Goal: Communication & Community: Answer question/provide support

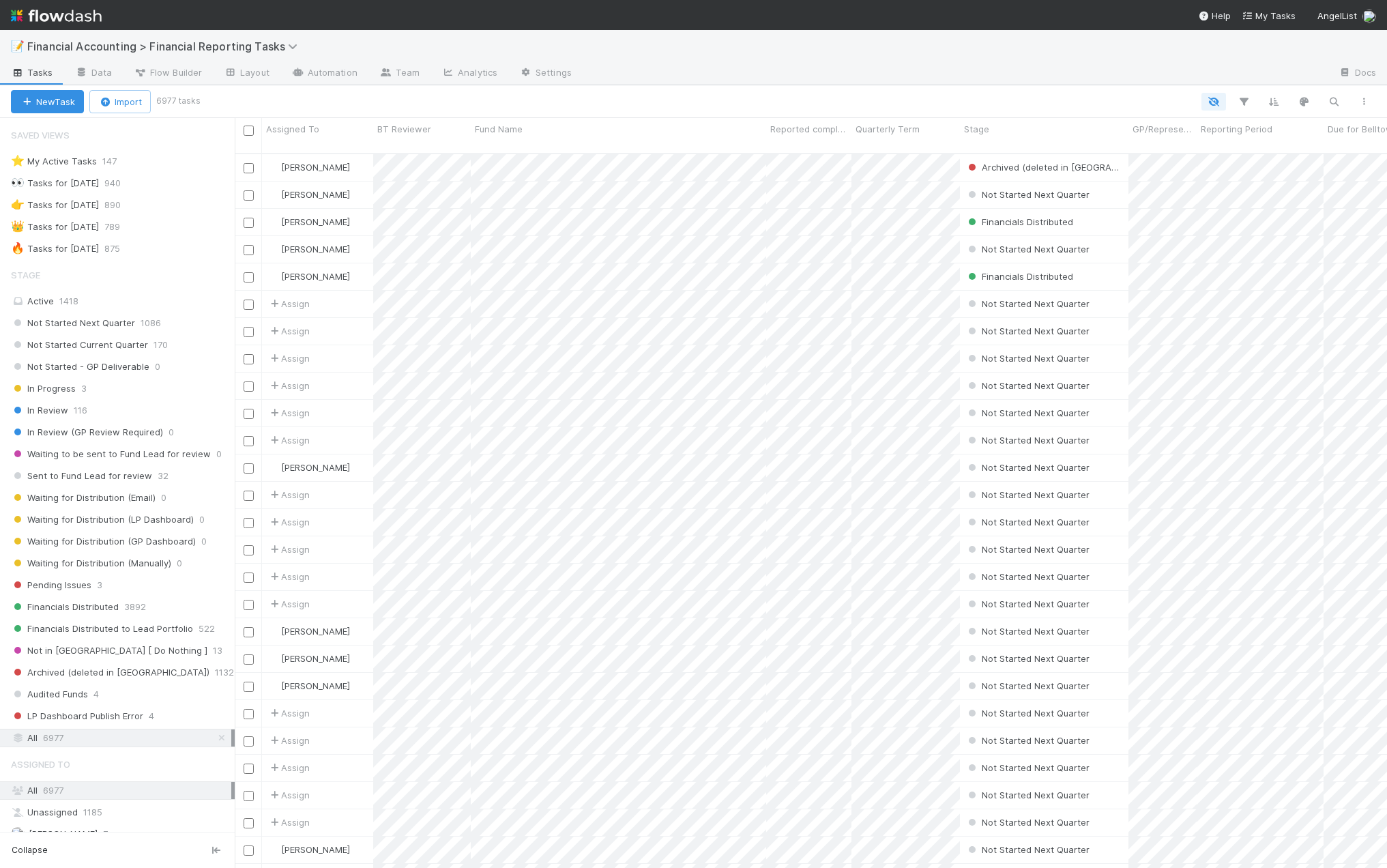
scroll to position [715, 1142]
click at [1249, 106] on icon "button" at bounding box center [1243, 101] width 14 height 12
click at [1014, 147] on button "Add Filter" at bounding box center [1034, 143] width 410 height 19
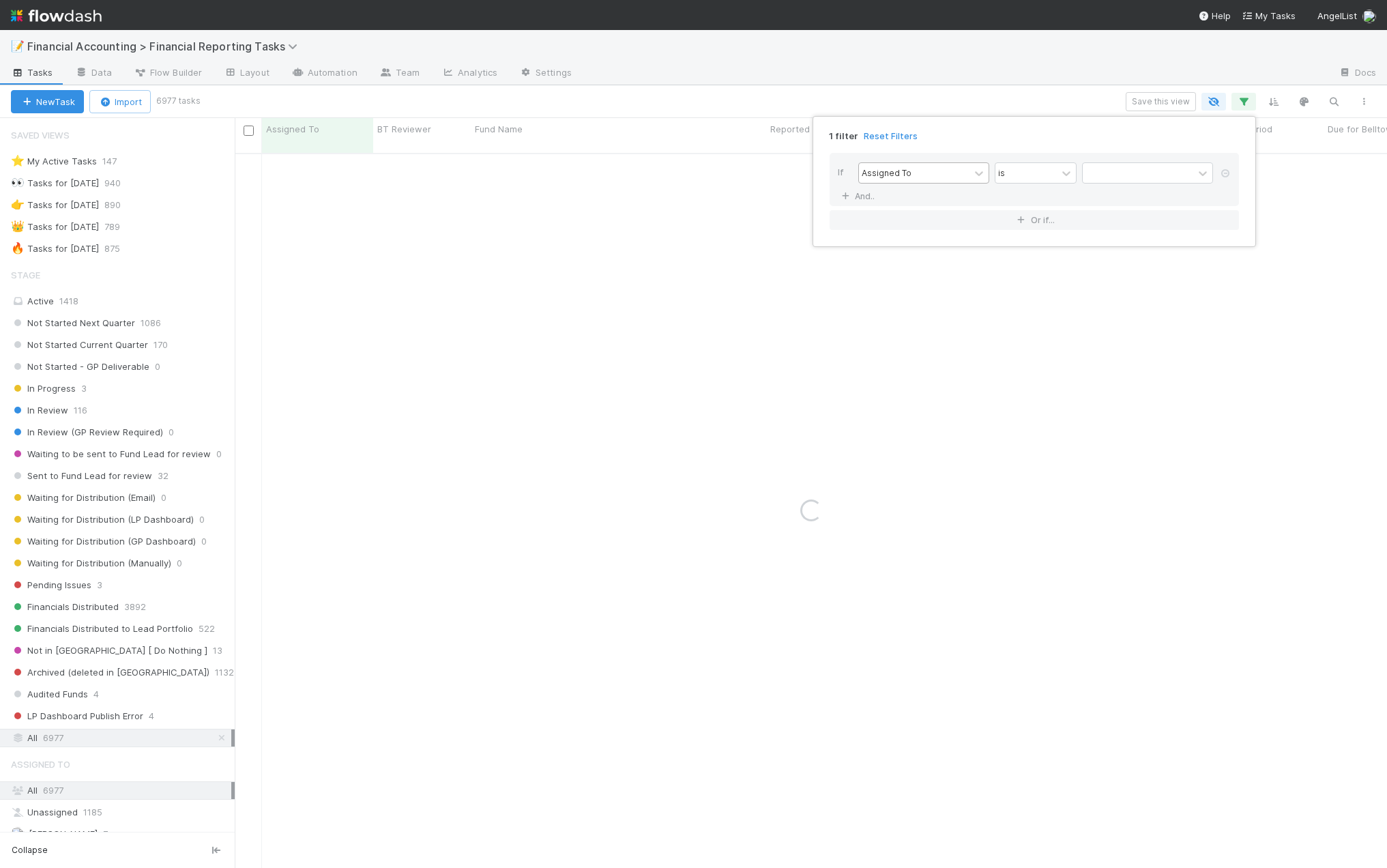
click at [922, 172] on div "Assigned To" at bounding box center [914, 172] width 110 height 19
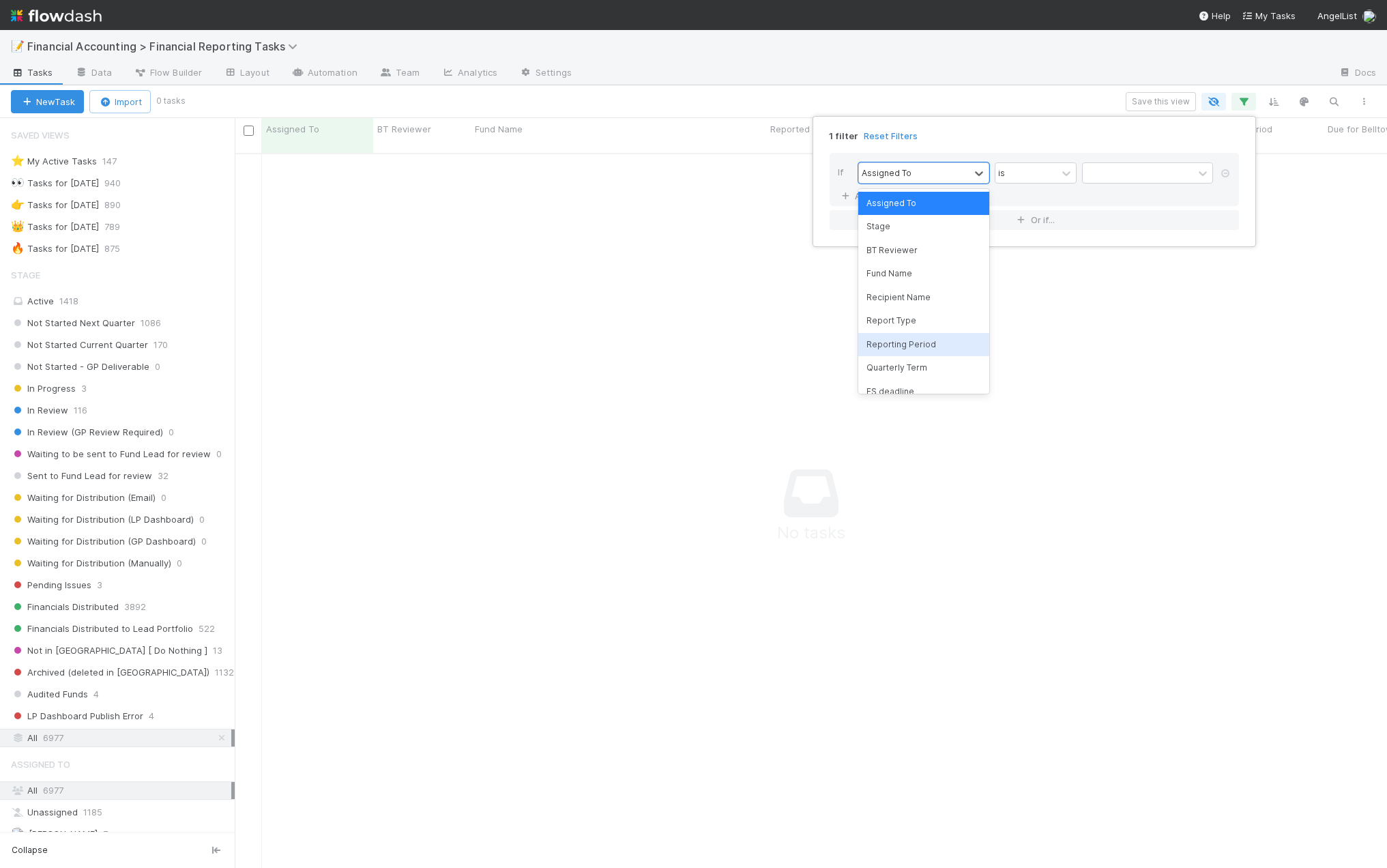
click at [903, 340] on div "Reporting Period" at bounding box center [923, 344] width 131 height 23
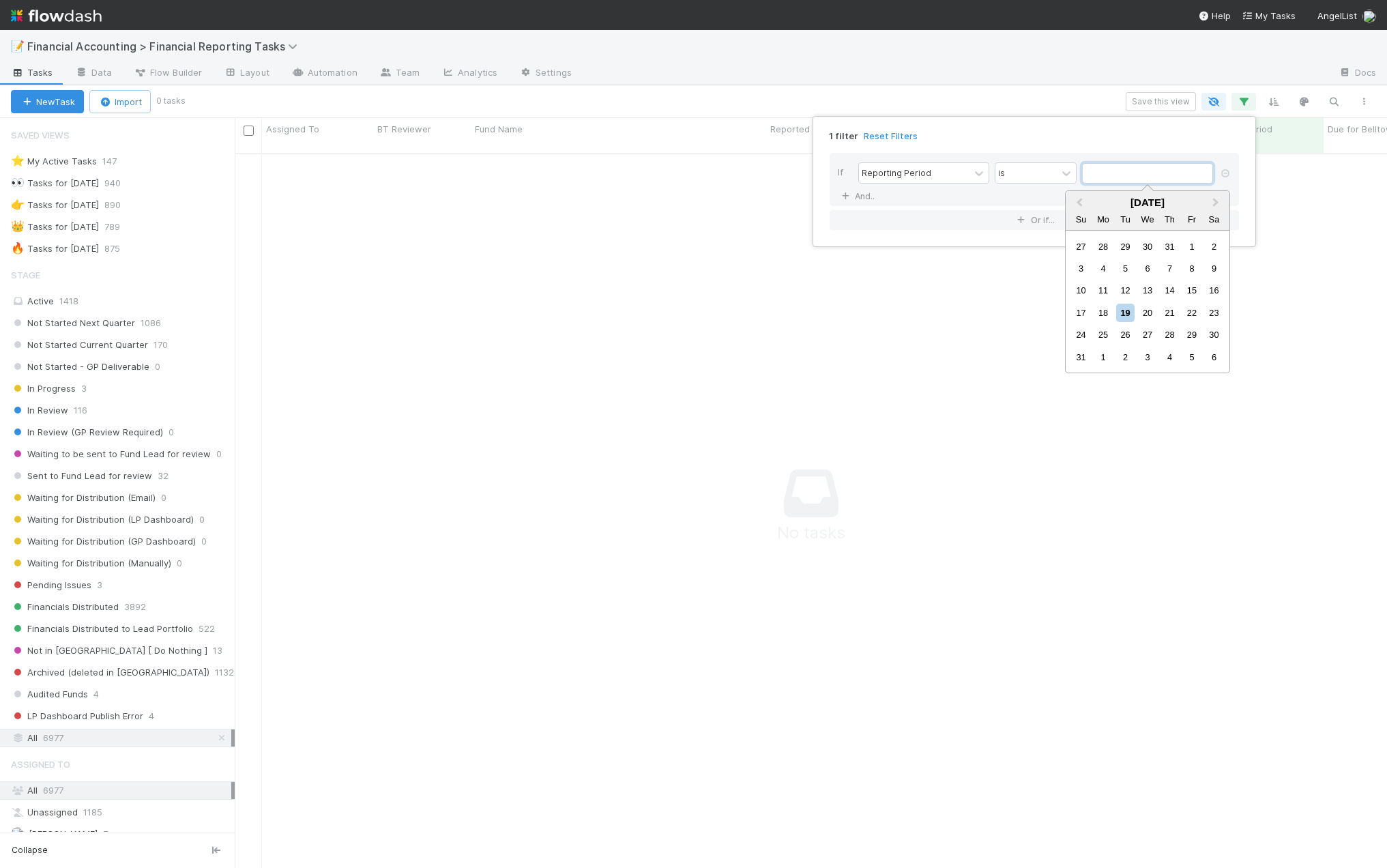
click at [1112, 172] on input "text" at bounding box center [1147, 173] width 131 height 20
click at [1084, 198] on button "Previous Month" at bounding box center [1078, 204] width 22 height 22
click at [1105, 336] on div "30" at bounding box center [1103, 334] width 19 height 19
type input "[DATE]"
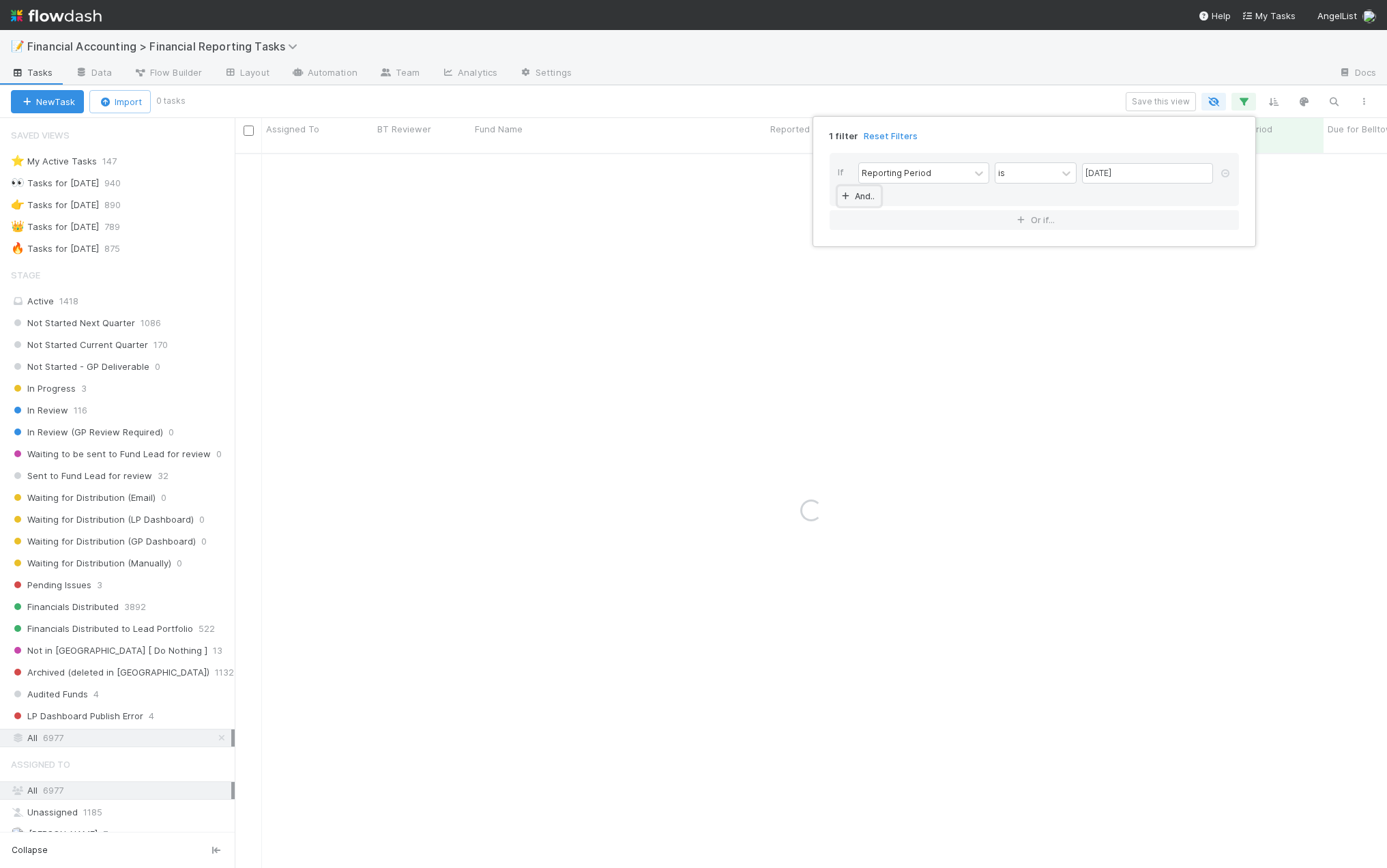
click at [863, 197] on link "And.." at bounding box center [859, 195] width 43 height 19
click at [903, 195] on div "Assigned To" at bounding box center [887, 195] width 50 height 12
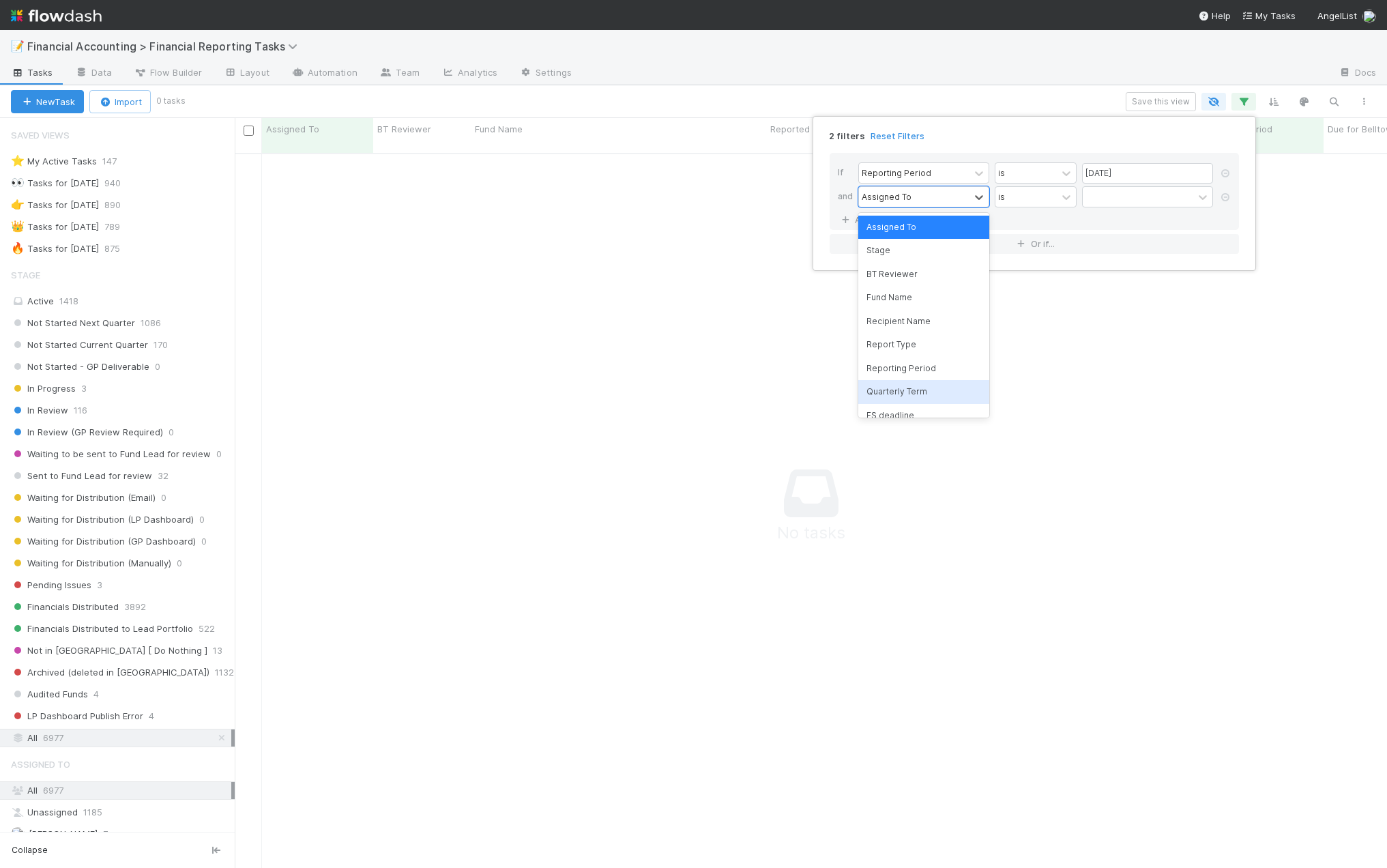
click at [909, 397] on div "Quarterly Term" at bounding box center [923, 391] width 131 height 23
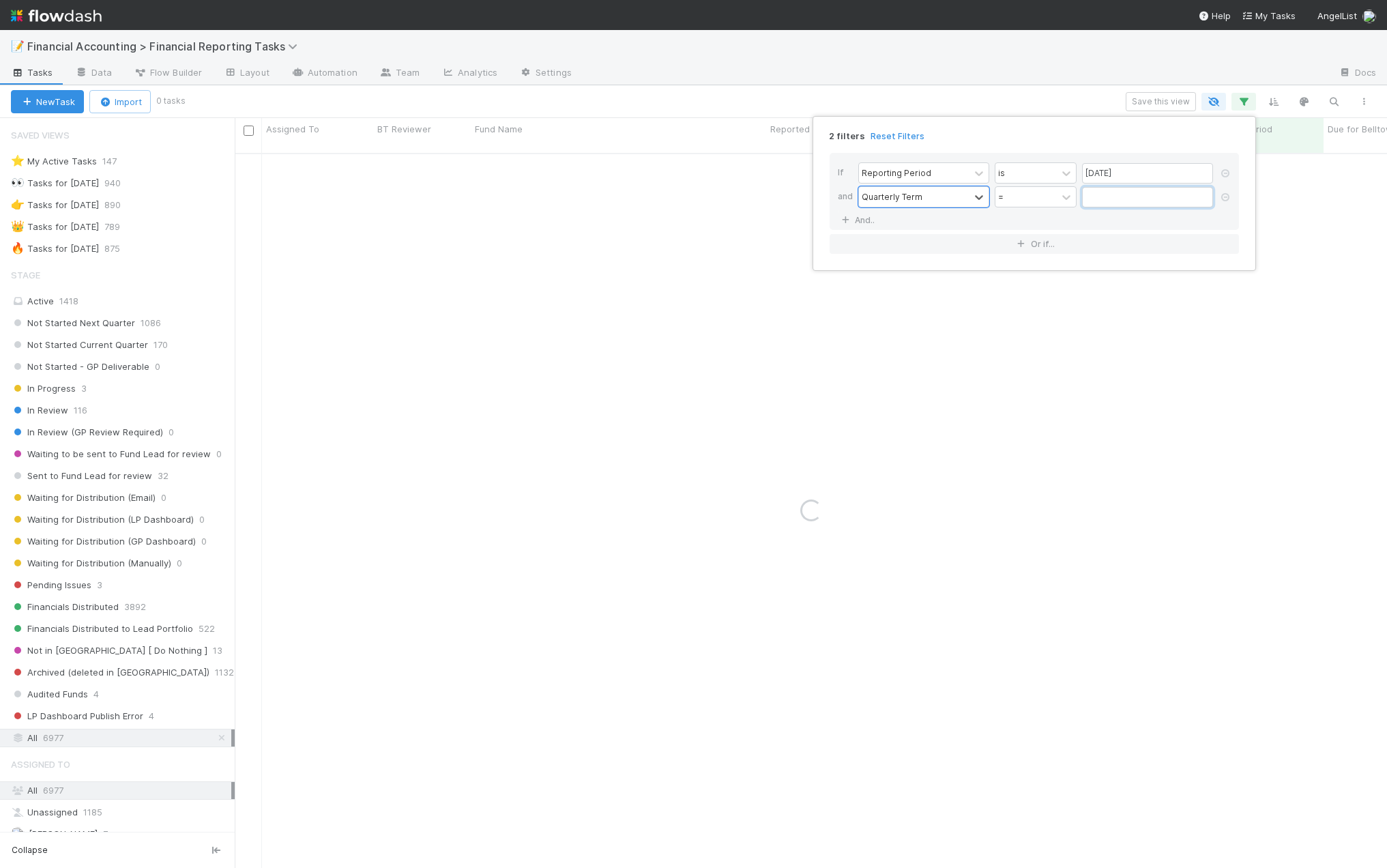
click at [1127, 190] on input "text" at bounding box center [1147, 197] width 131 height 20
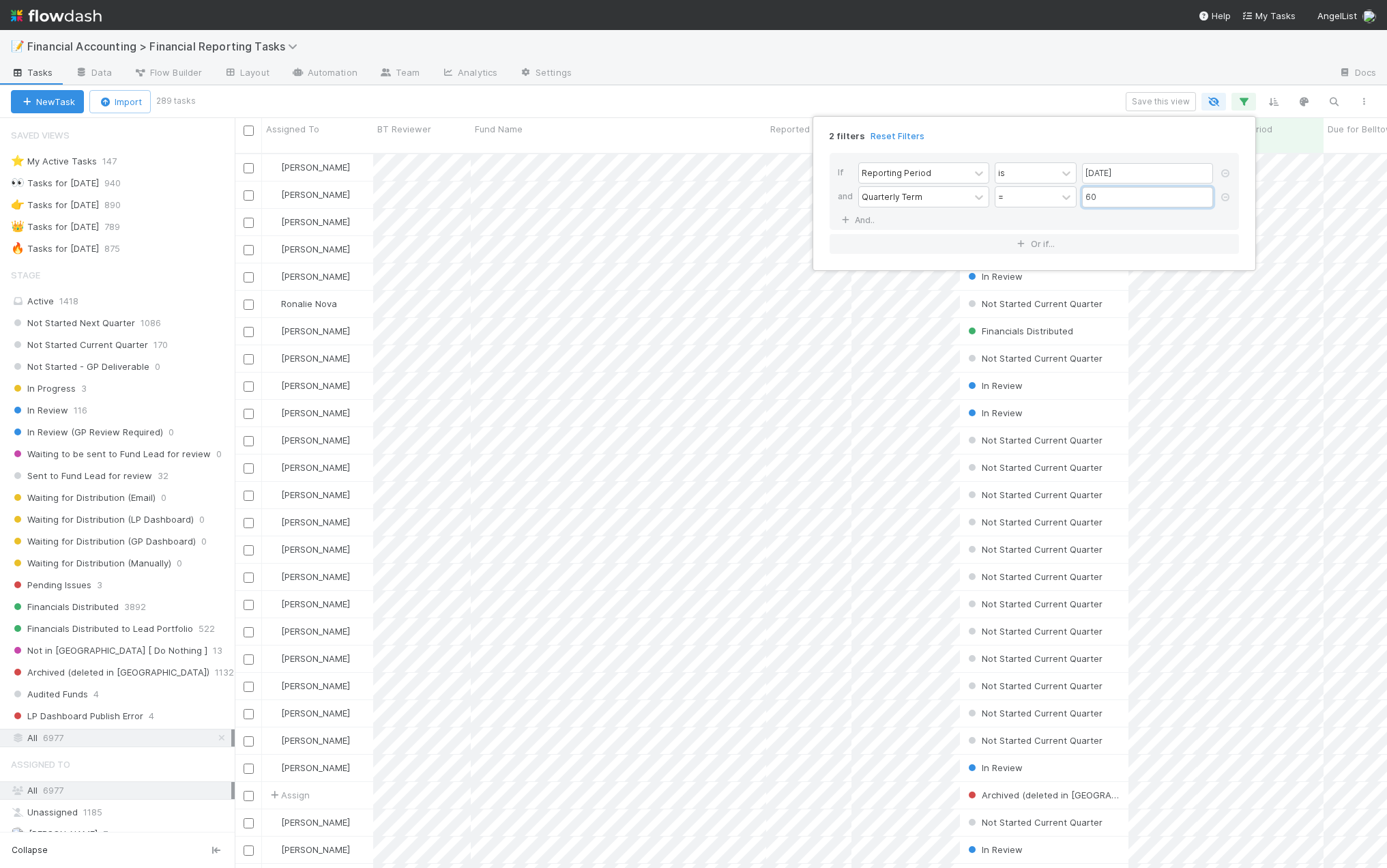
scroll to position [715, 1142]
type input "6"
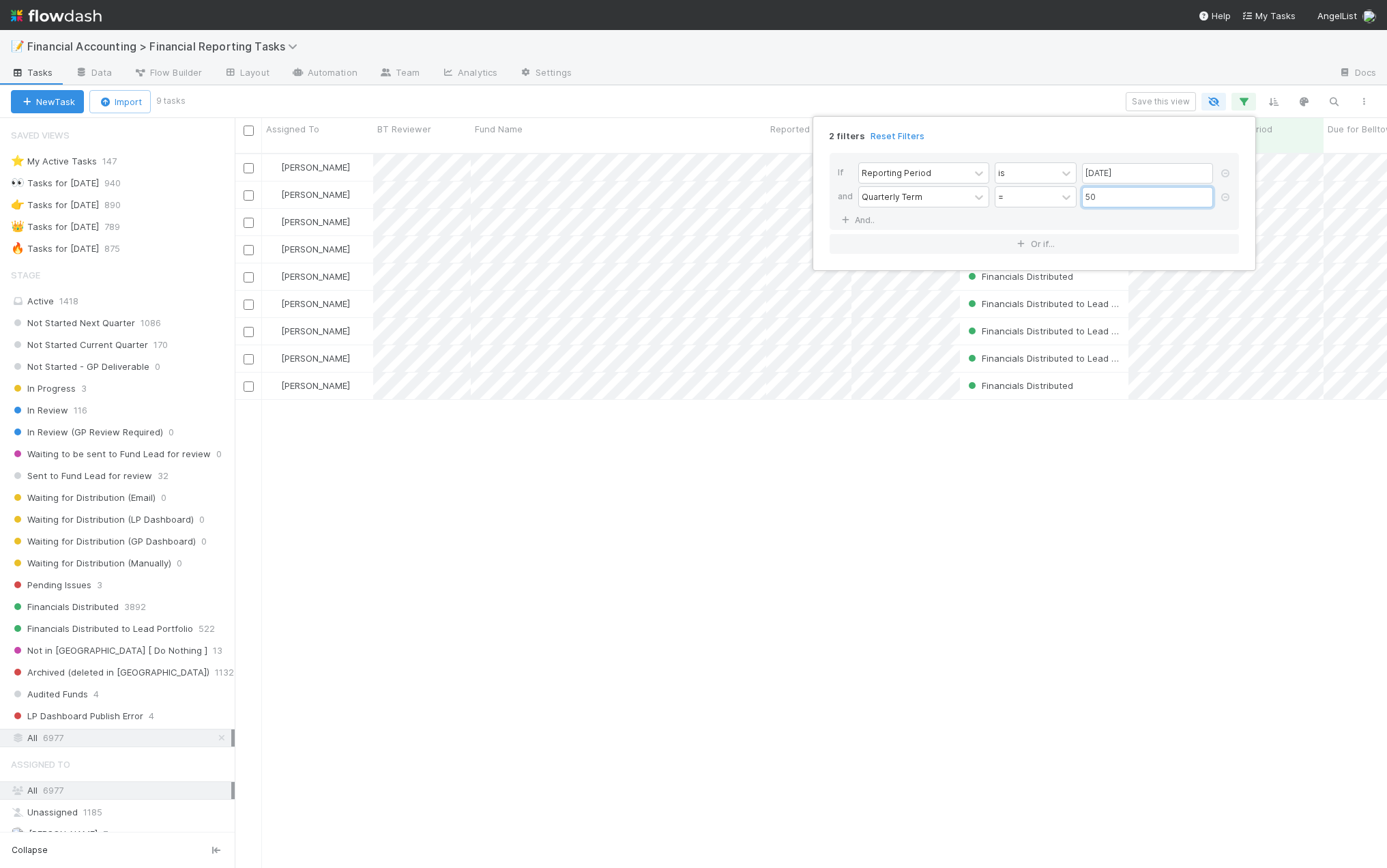
type input "50"
click at [897, 98] on div "2 filters Reset Filters If Reporting Period is [DATE] and Quarterly Term = 50 A…" at bounding box center [693, 434] width 1387 height 868
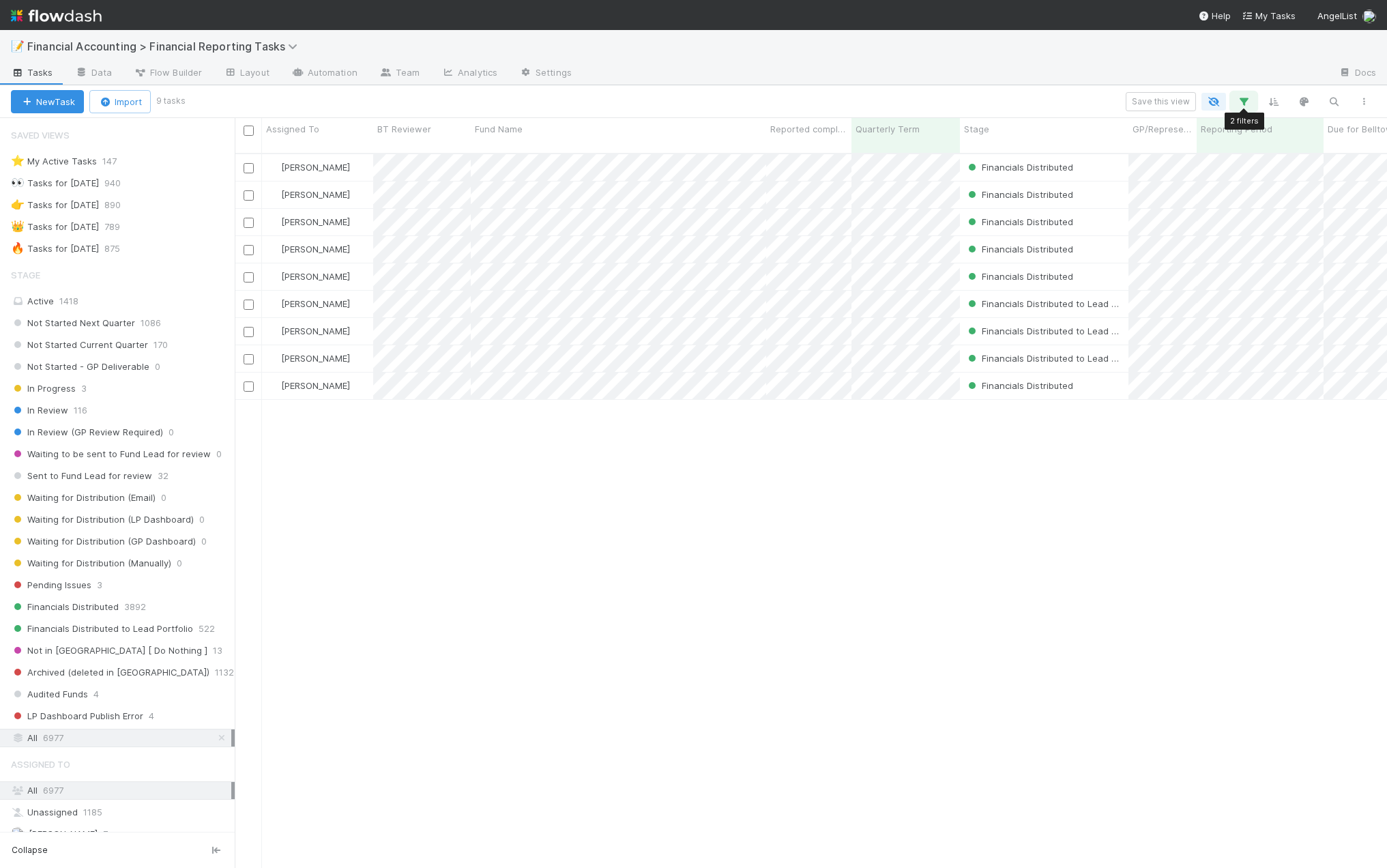
click at [1240, 99] on icon "button" at bounding box center [1243, 101] width 14 height 12
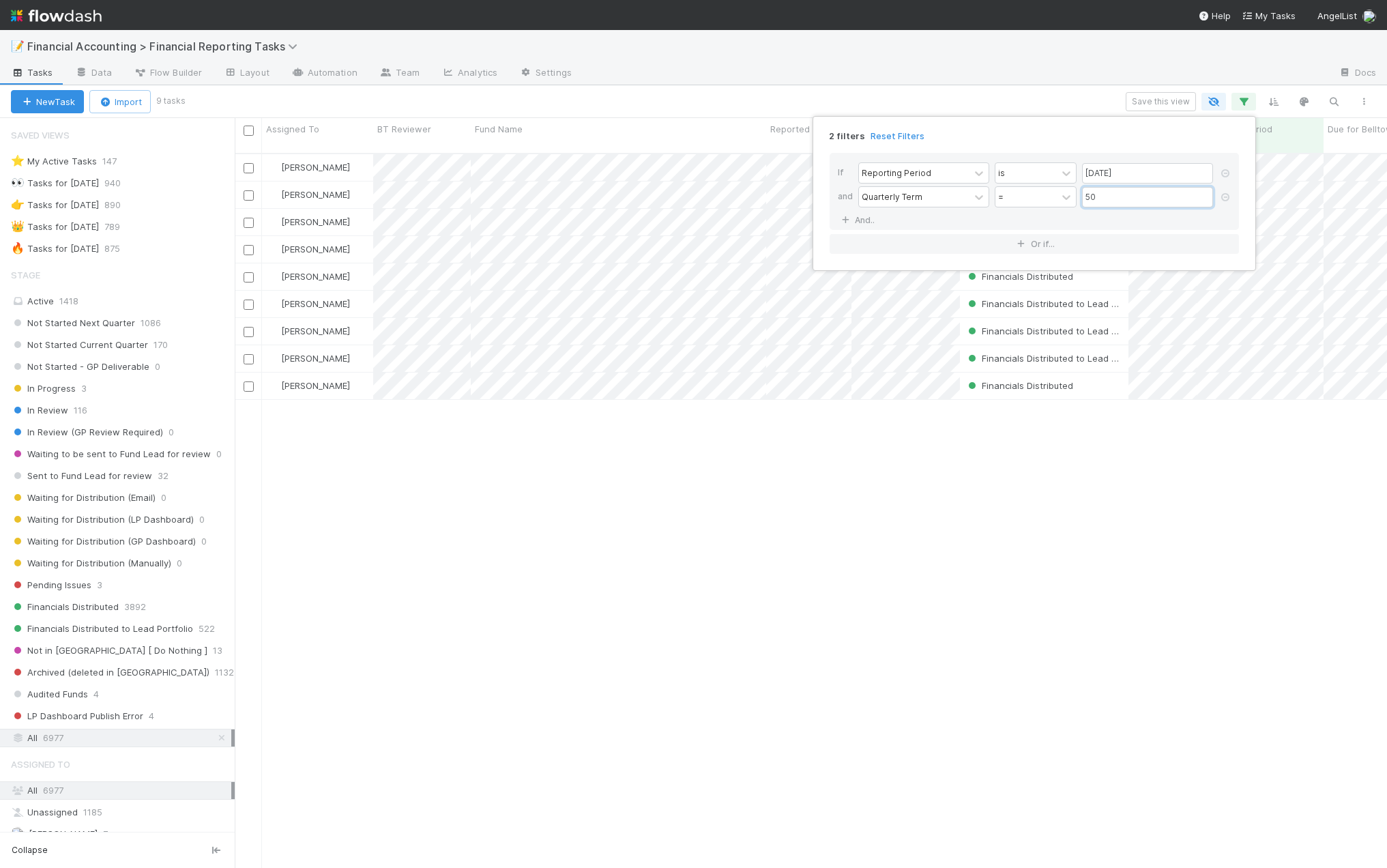
click at [1132, 205] on input "50" at bounding box center [1147, 197] width 131 height 20
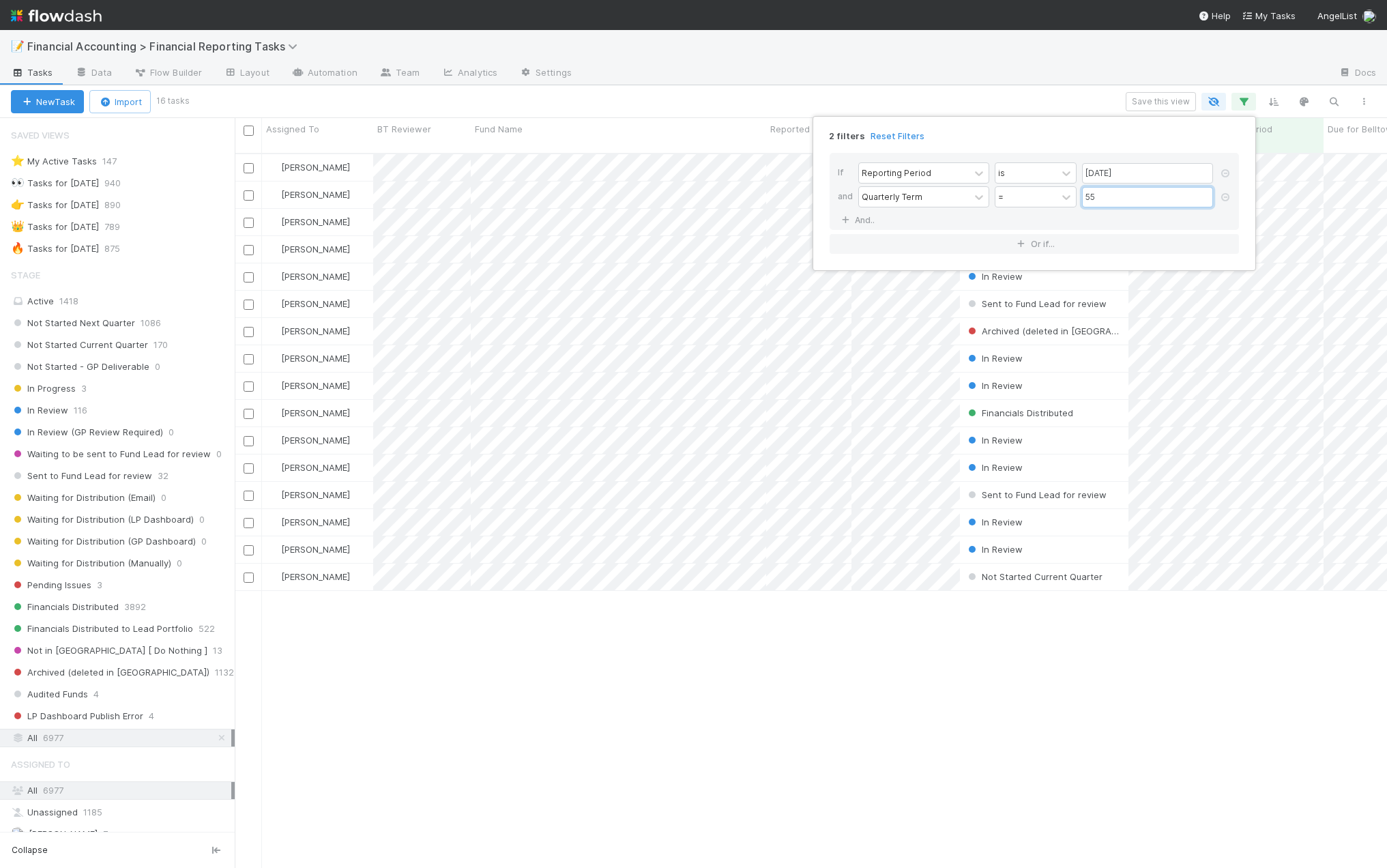
type input "55"
click at [929, 94] on div "2 filters Reset Filters If Reporting Period is [DATE] and Quarterly Term = 55 A…" at bounding box center [693, 434] width 1387 height 868
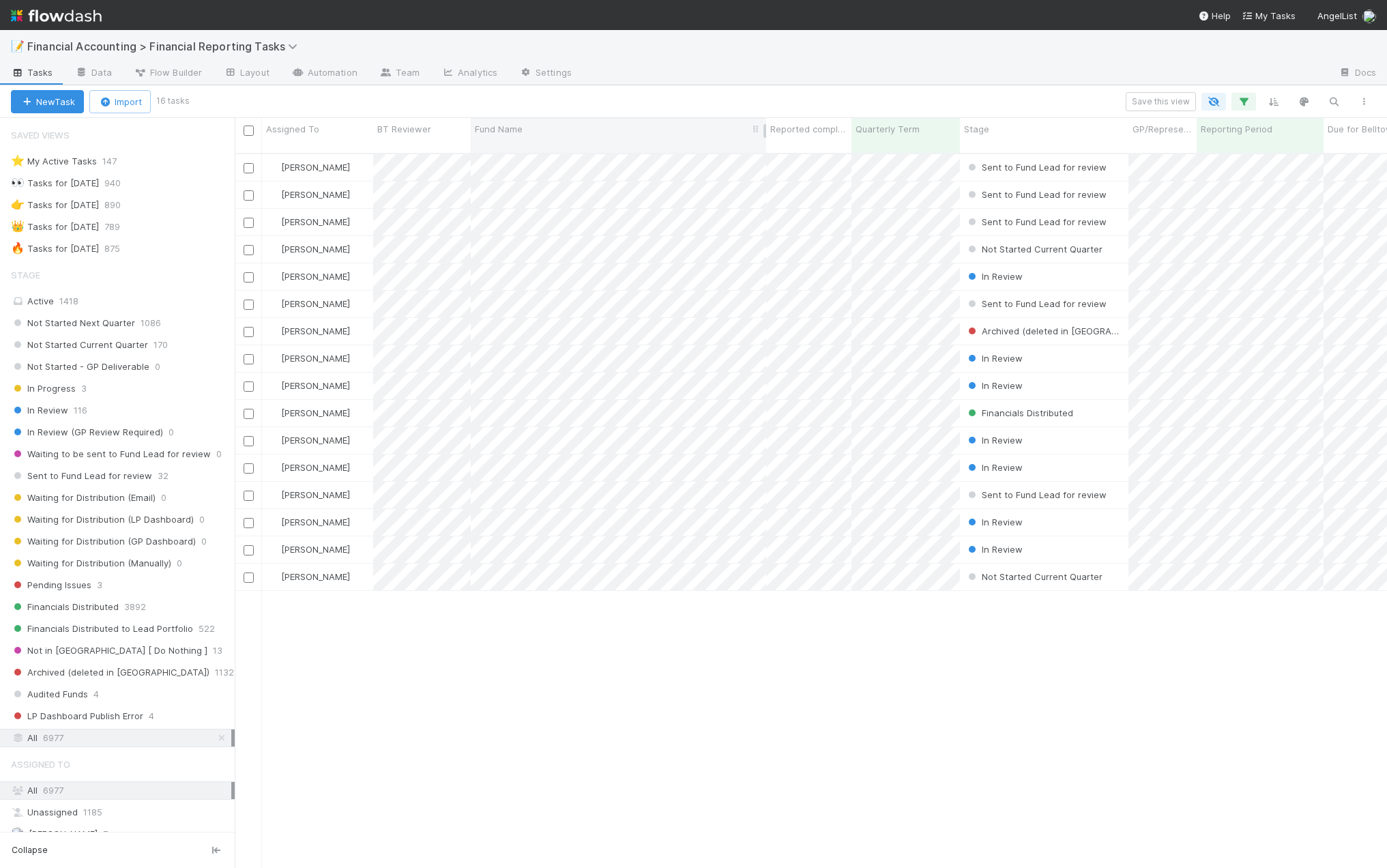
click at [582, 125] on div "Fund Name" at bounding box center [619, 129] width 288 height 14
click at [542, 151] on div "Sort A → Z" at bounding box center [553, 155] width 156 height 20
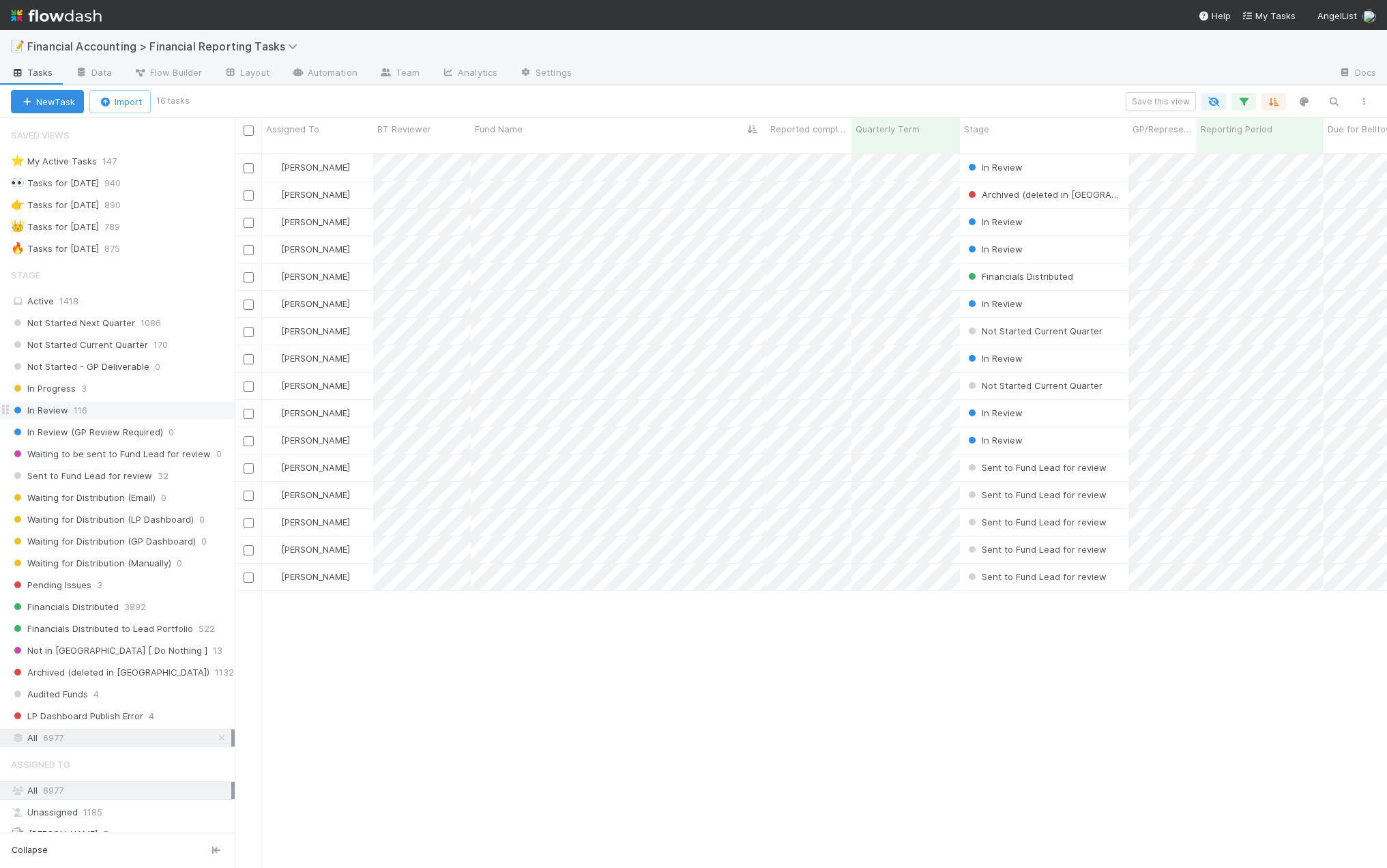
click at [81, 414] on span "116" at bounding box center [81, 410] width 14 height 17
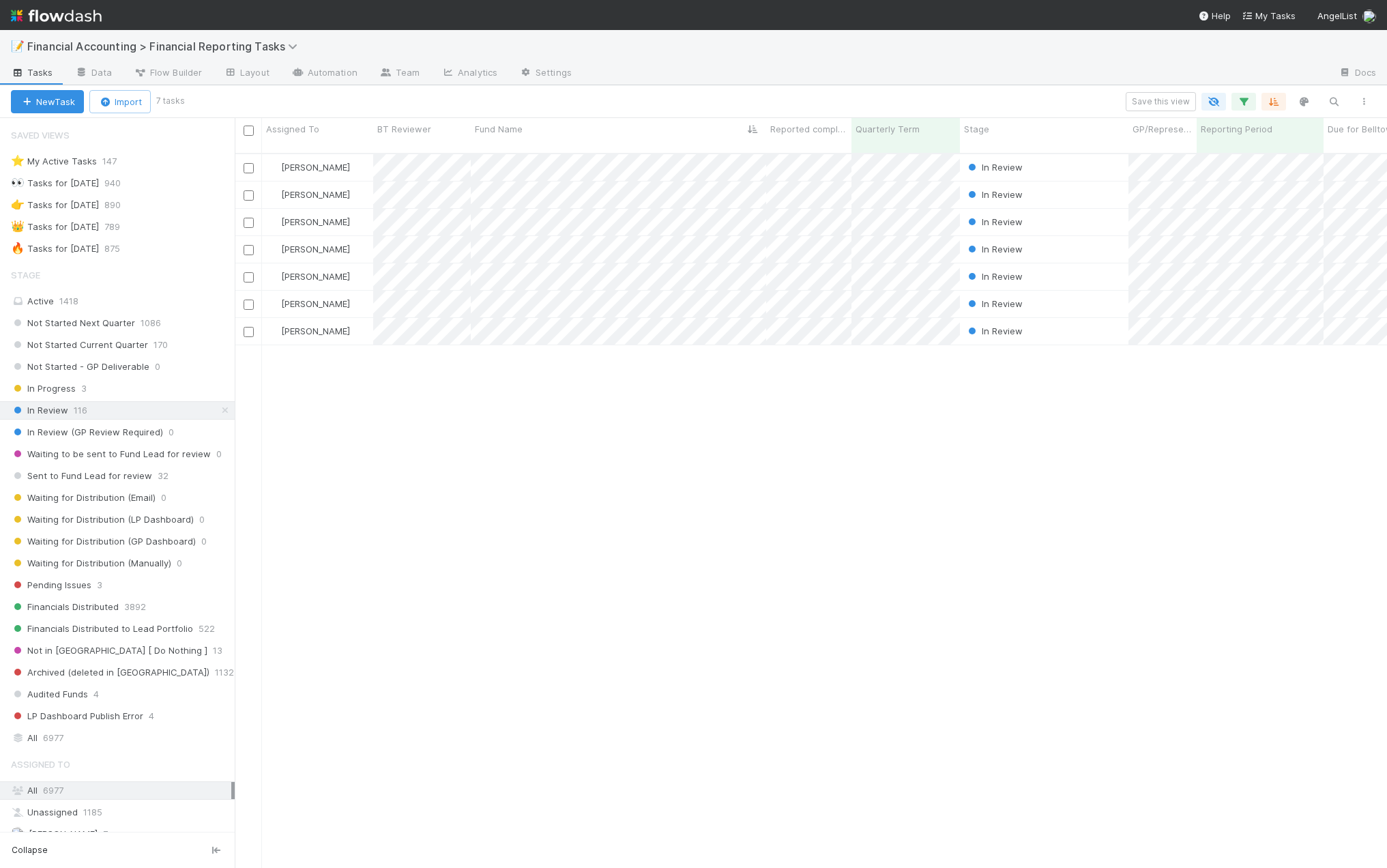
scroll to position [715, 1142]
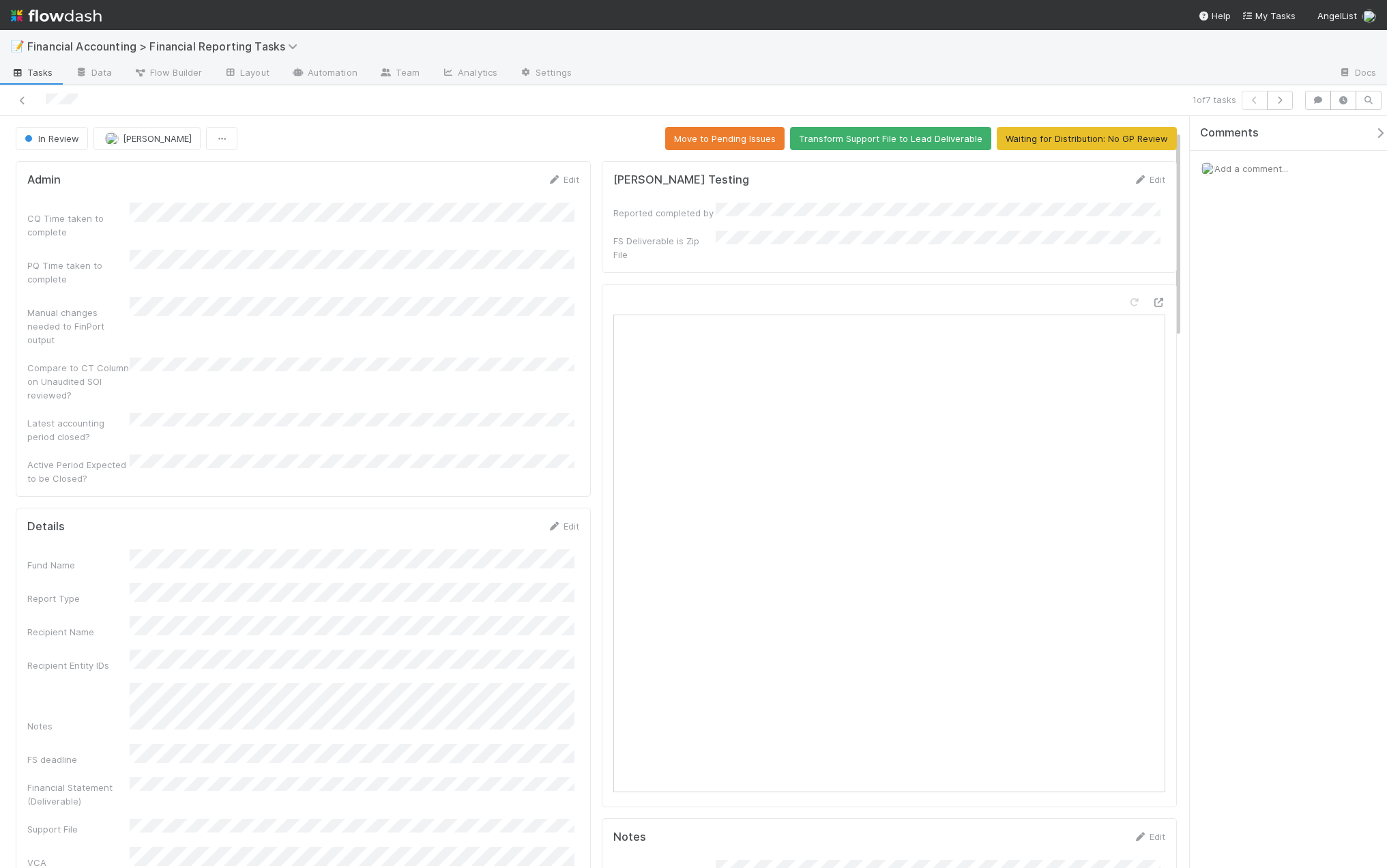
scroll to position [341, 0]
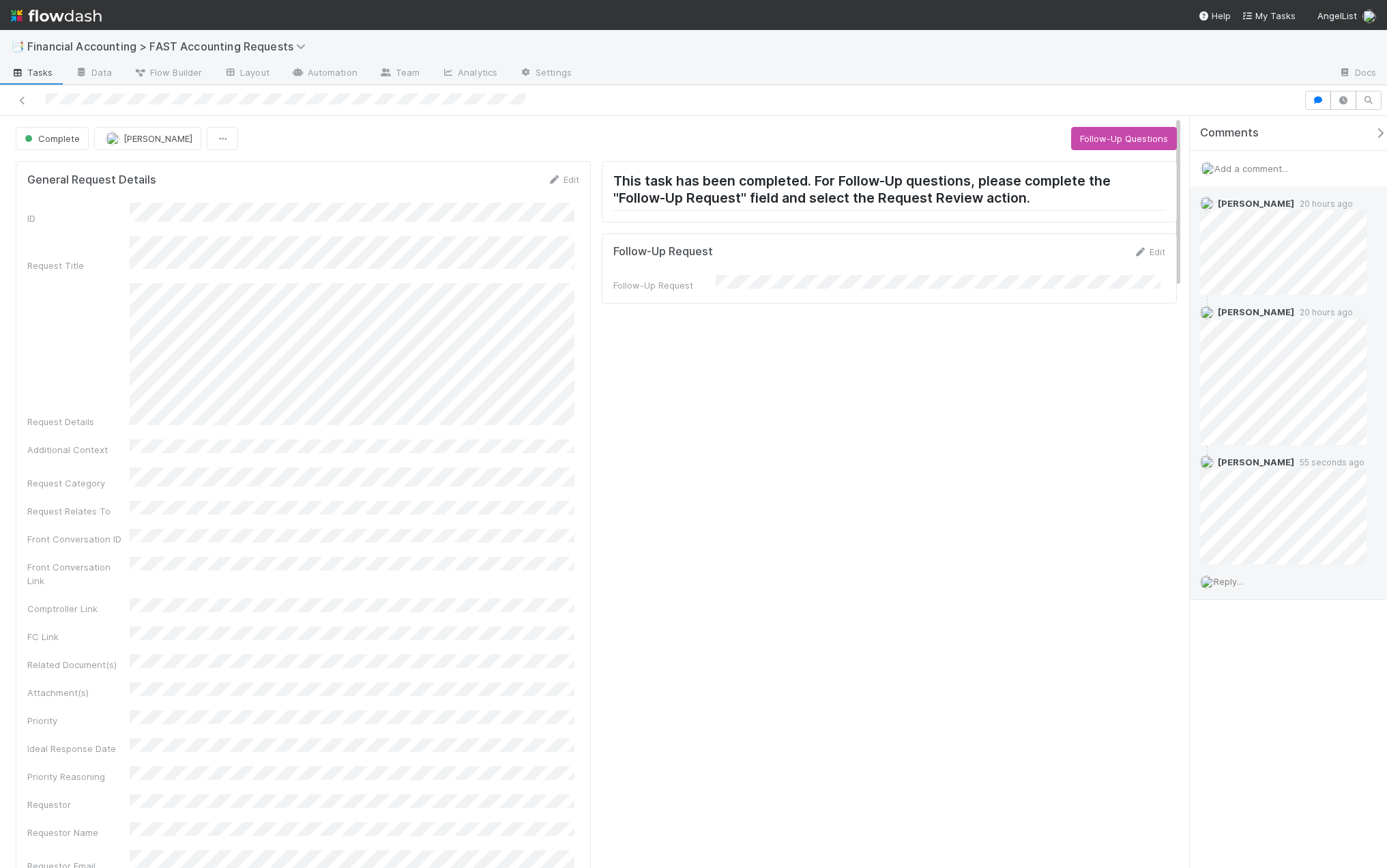
click at [1251, 581] on div "Reply..." at bounding box center [1288, 581] width 197 height 34
click at [1266, 167] on span "Add a comment..." at bounding box center [1252, 169] width 74 height 11
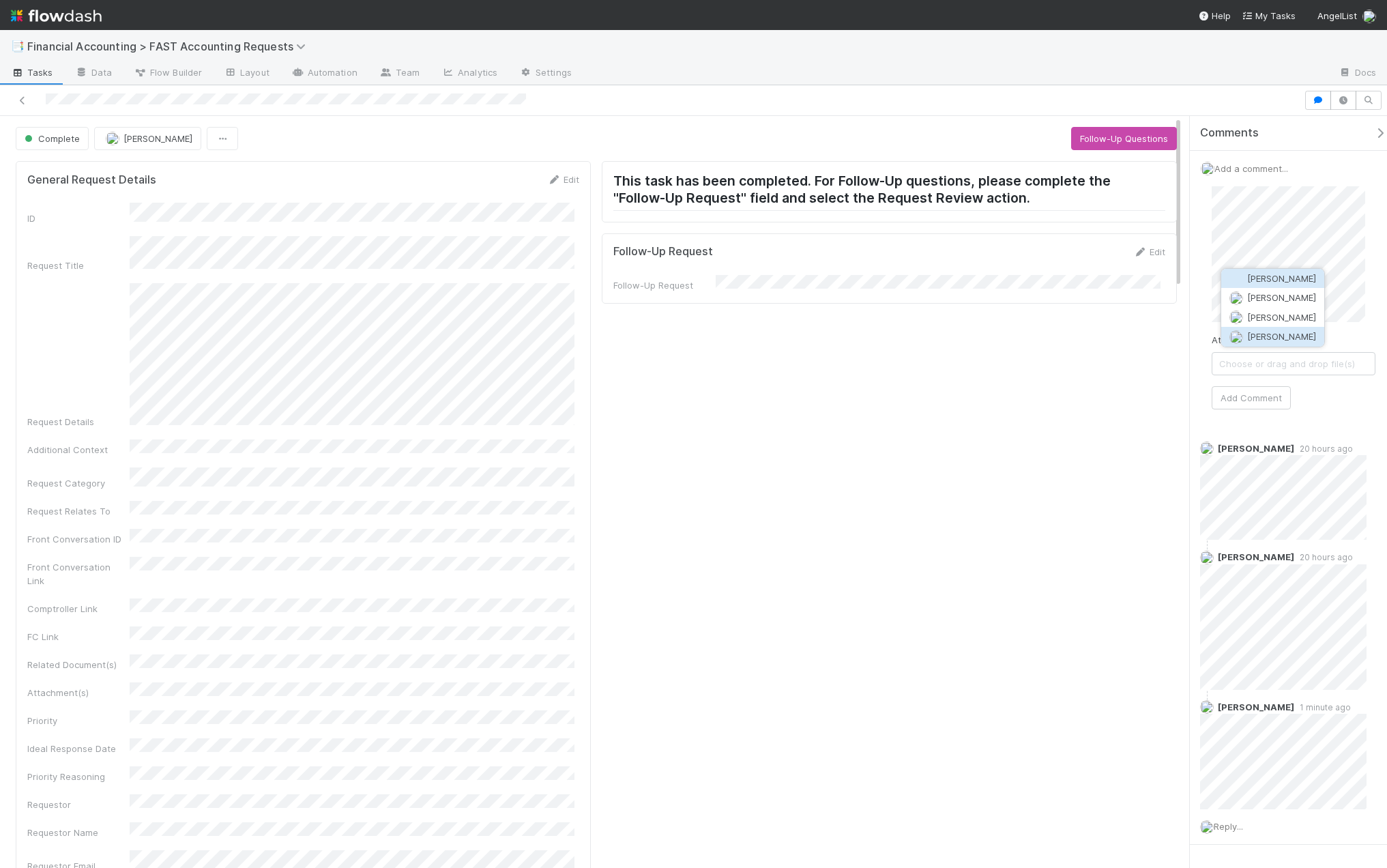
click at [1284, 330] on button "Quyen Nguyen" at bounding box center [1272, 336] width 103 height 19
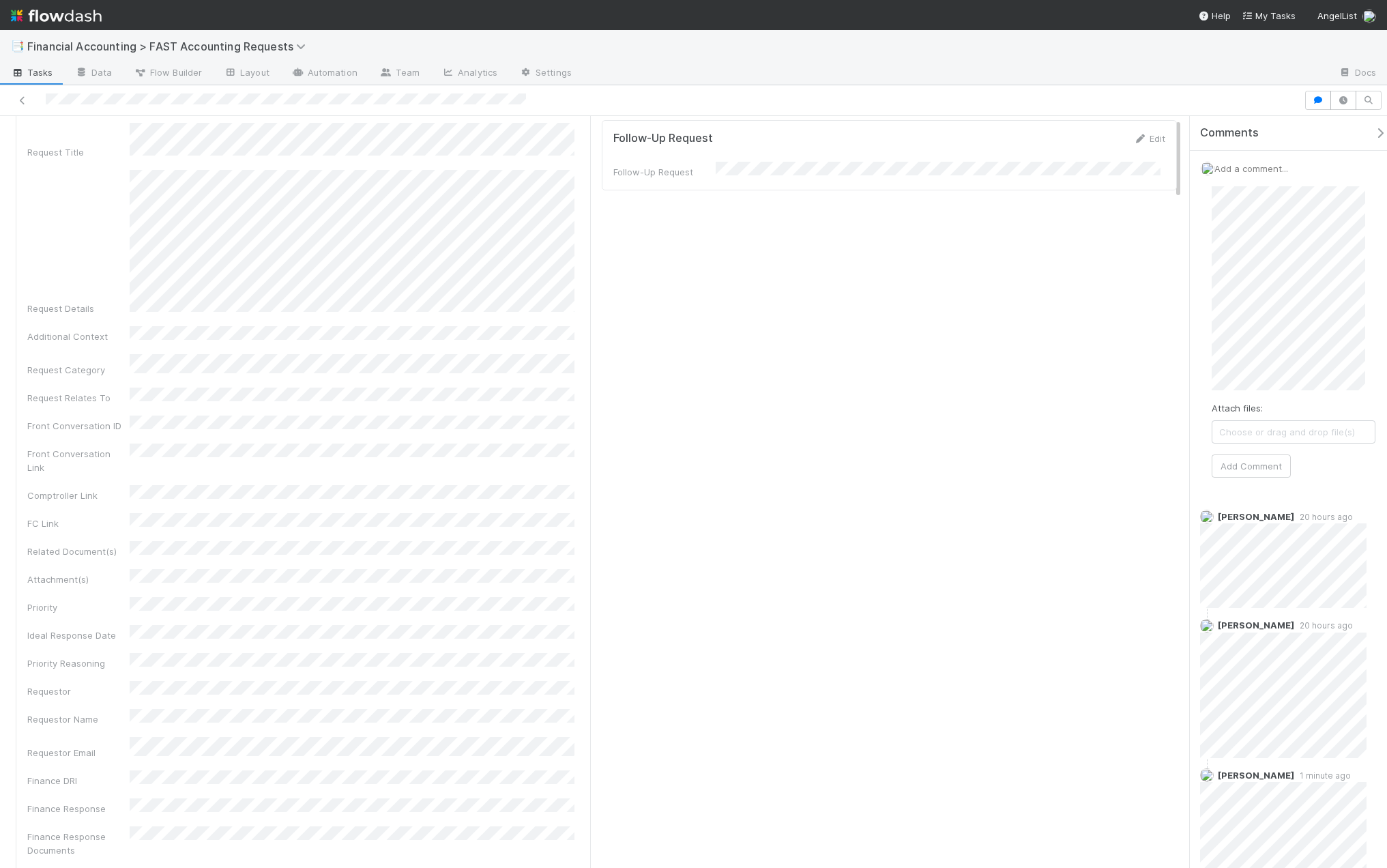
scroll to position [341, 0]
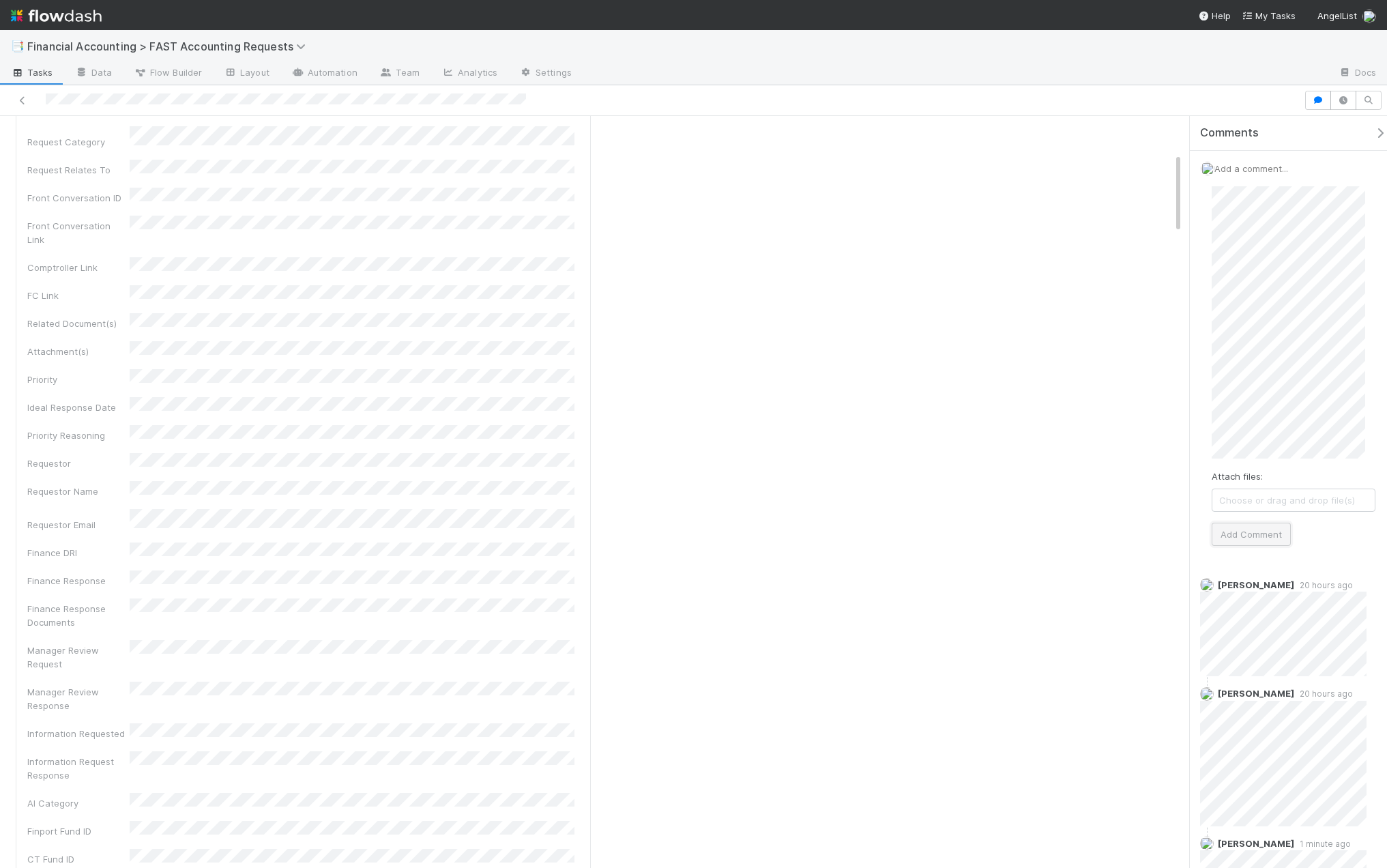
click at [1261, 526] on button "Add Comment" at bounding box center [1251, 534] width 79 height 23
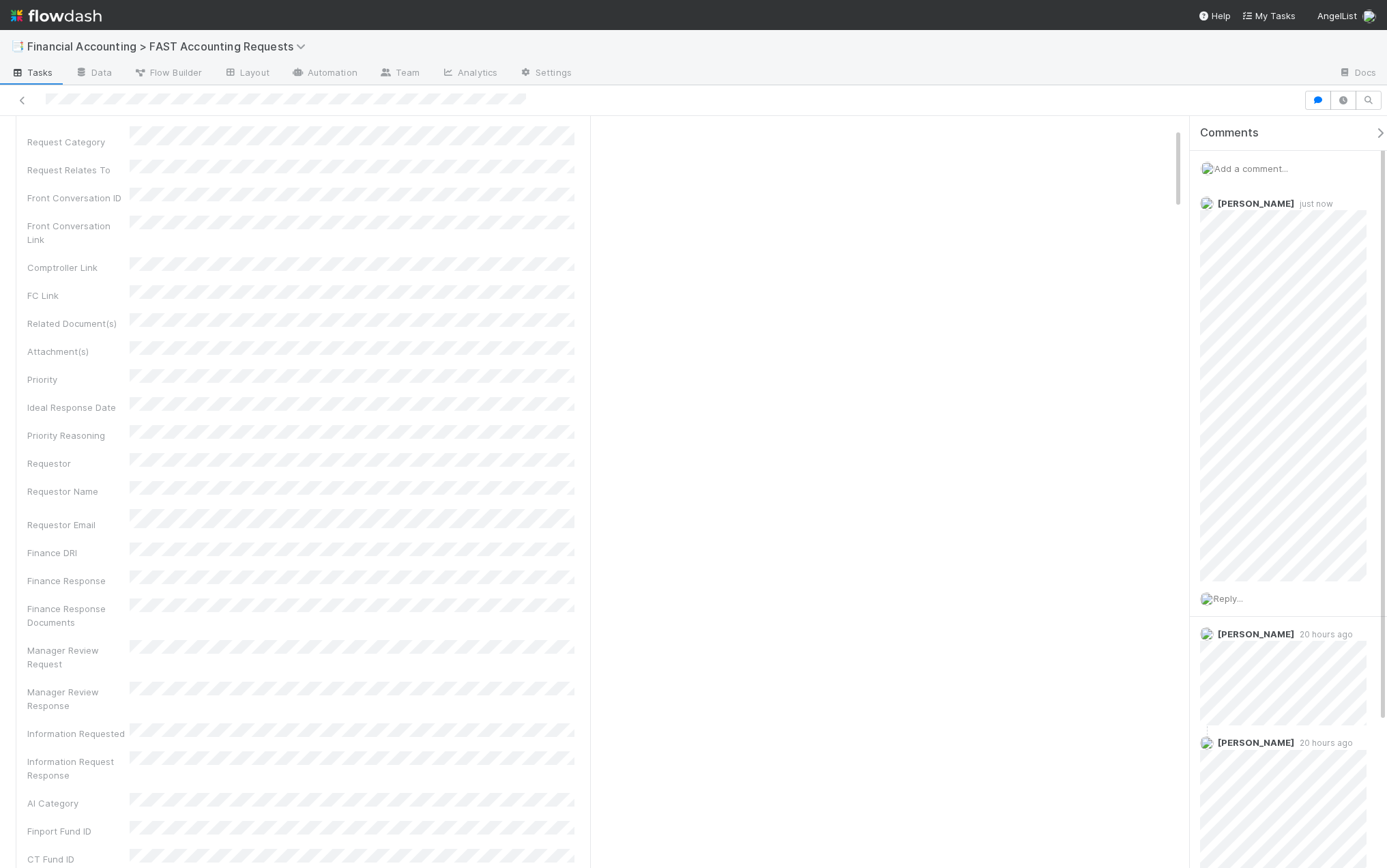
scroll to position [0, 0]
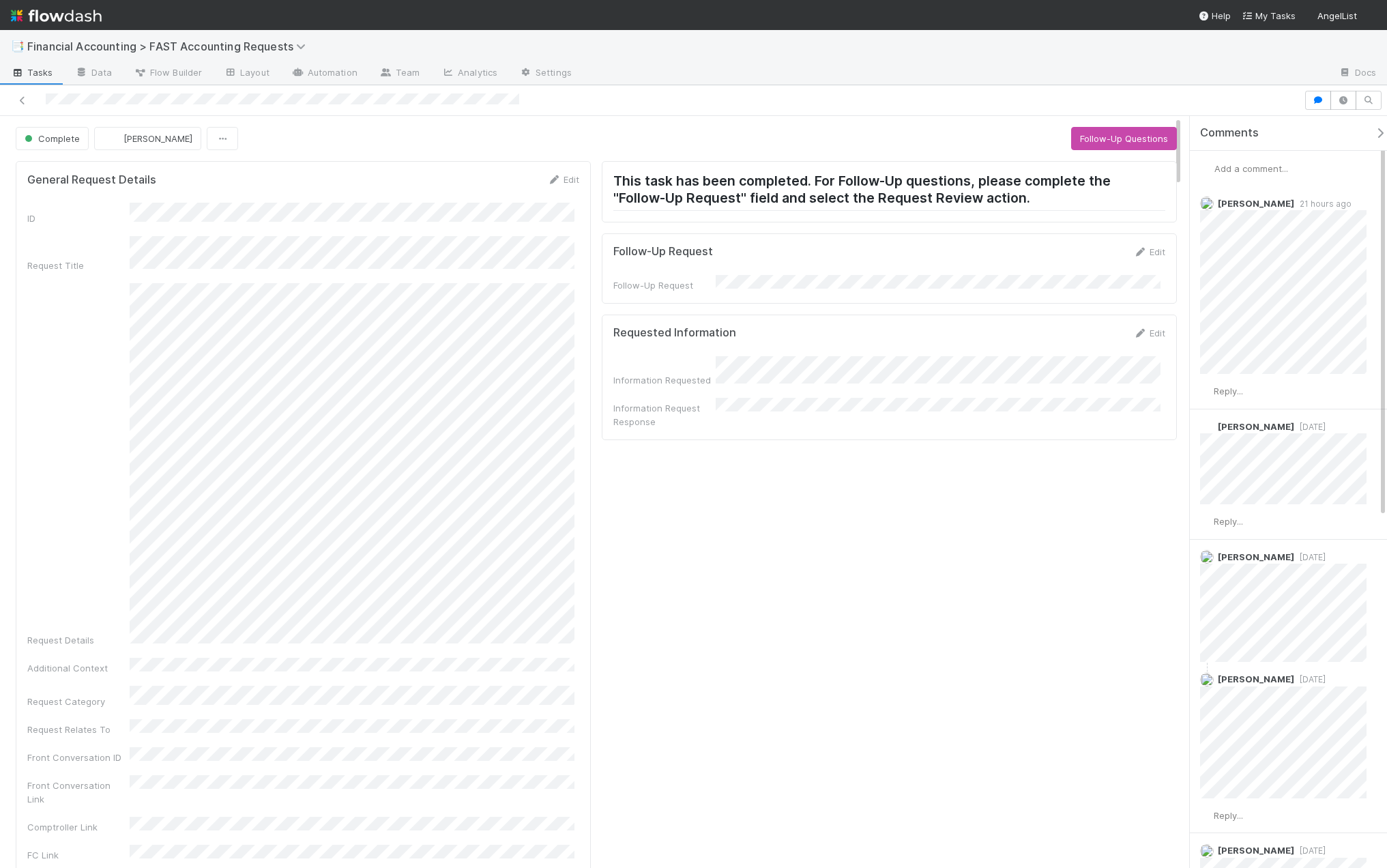
click at [1238, 163] on span "Add a comment..." at bounding box center [1252, 169] width 74 height 11
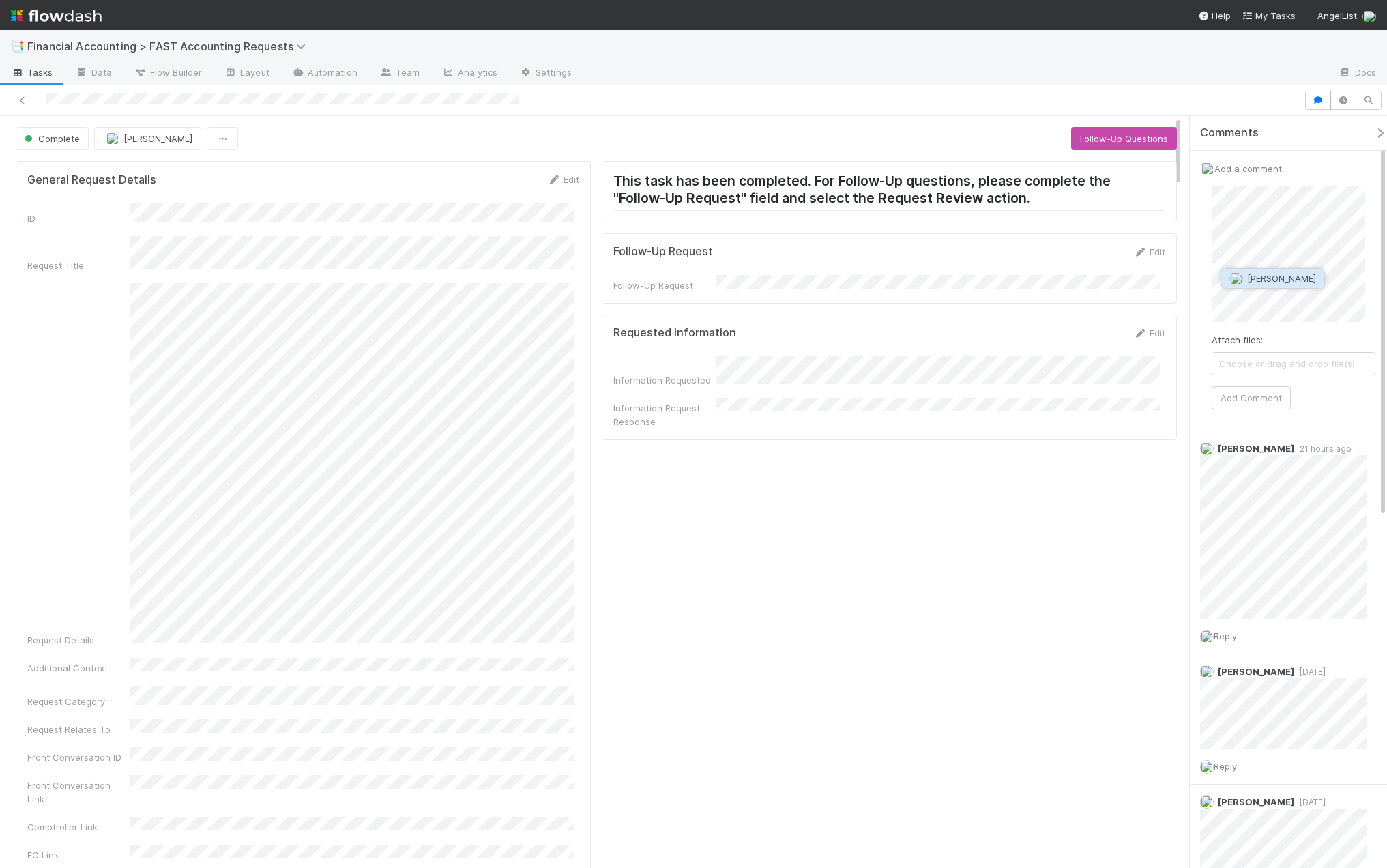
click at [1269, 281] on span "Sarah Zheng" at bounding box center [1281, 279] width 69 height 11
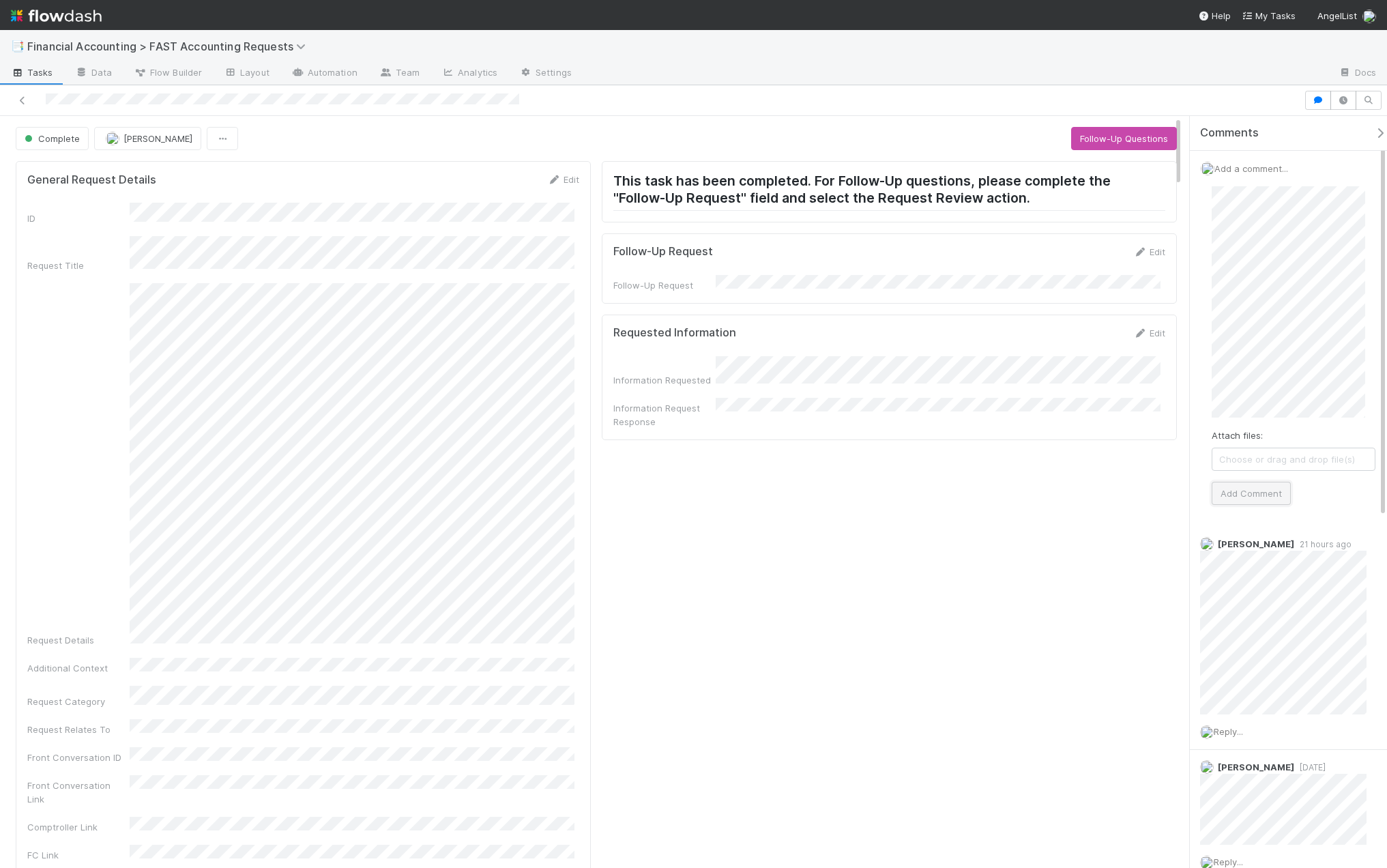
click at [1245, 487] on button "Add Comment" at bounding box center [1251, 493] width 79 height 23
